Goal: Check status: Check status

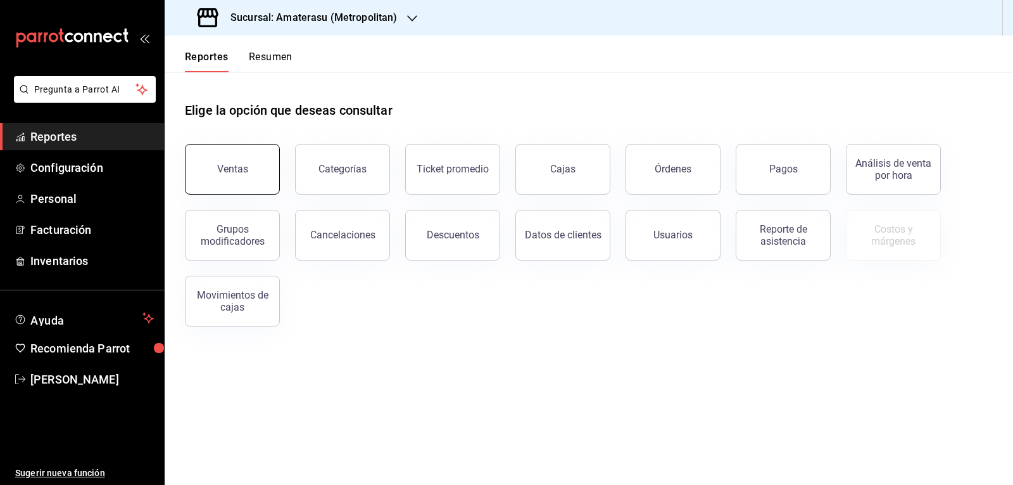
click at [245, 153] on button "Ventas" at bounding box center [232, 169] width 95 height 51
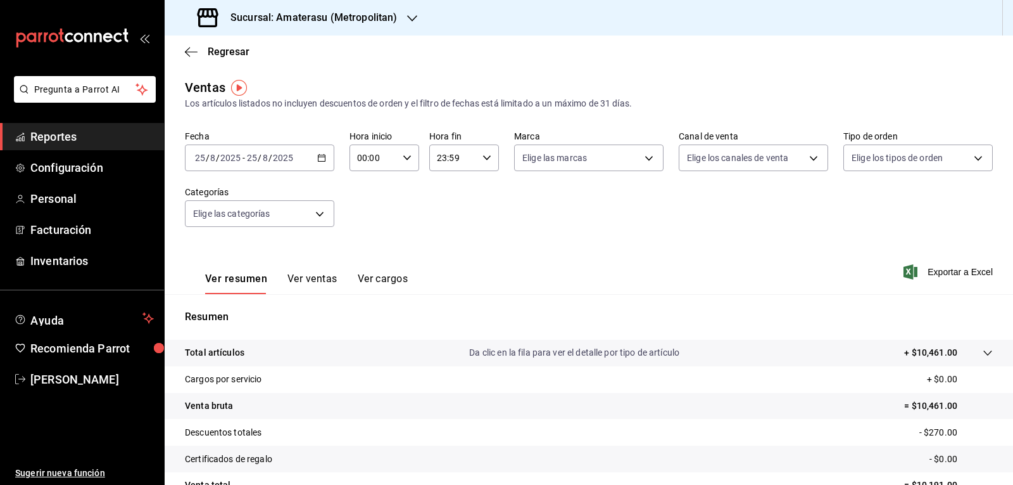
click at [407, 161] on icon "button" at bounding box center [407, 157] width 9 height 9
click at [371, 207] on button "05" at bounding box center [365, 215] width 30 height 25
type input "05:00"
click at [640, 191] on div at bounding box center [506, 242] width 1013 height 485
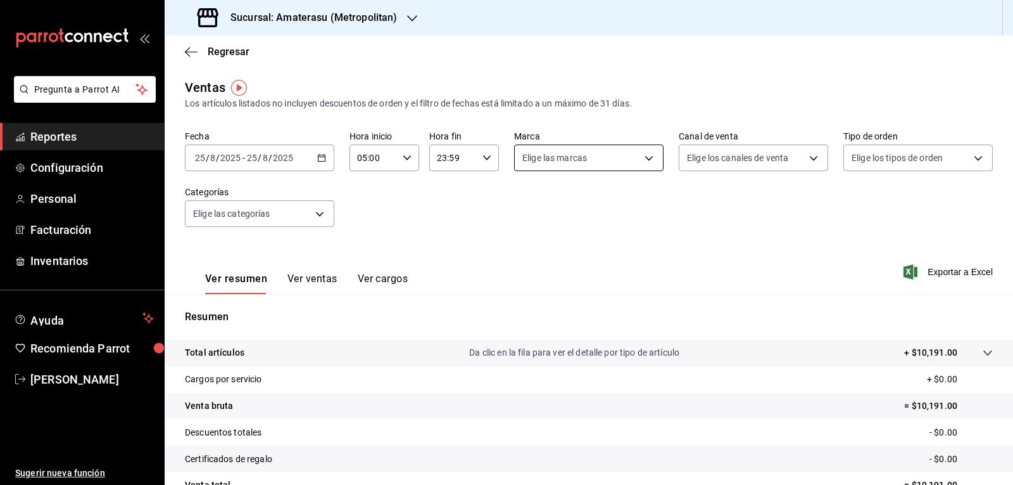
click at [647, 160] on body "Pregunta a Parrot AI Reportes Configuración Personal Facturación Inventarios Ay…" at bounding box center [506, 242] width 1013 height 485
click at [578, 250] on span "Amaterasu- Metropolitan" at bounding box center [598, 249] width 107 height 13
type input "e4cd7fcb-d45b-43ae-a99f-ad4ccfcd9032"
checkbox input "true"
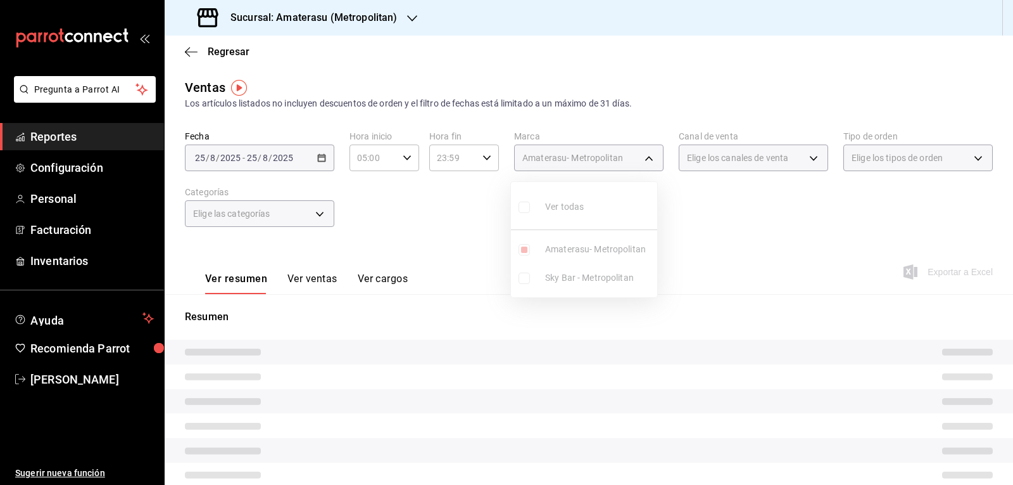
click at [708, 248] on div at bounding box center [506, 242] width 1013 height 485
